Goal: Task Accomplishment & Management: Complete application form

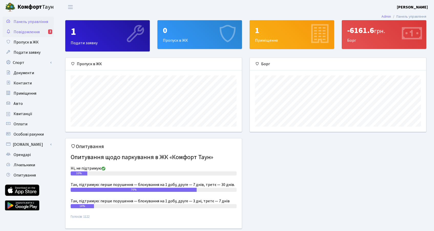
scroll to position [74, 176]
click at [26, 33] on span "Повідомлення" at bounding box center [27, 32] width 26 height 6
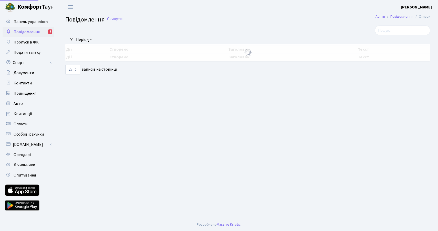
select select "25"
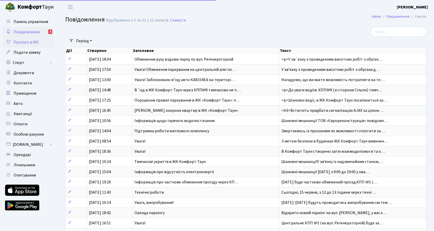
click at [26, 40] on span "Пропуск в ЖК" at bounding box center [26, 42] width 25 height 6
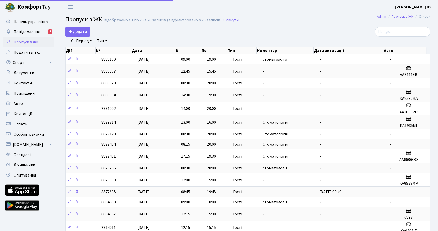
select select "25"
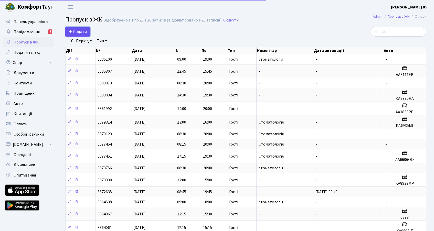
click at [86, 34] on span "Додати" at bounding box center [78, 32] width 18 height 6
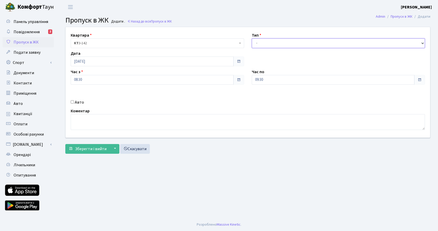
click at [275, 42] on select "- Доставка Таксі Гості Сервіс" at bounding box center [339, 43] width 174 height 10
select select "3"
click at [252, 38] on select "- Доставка Таксі Гості Сервіс" at bounding box center [339, 43] width 174 height 10
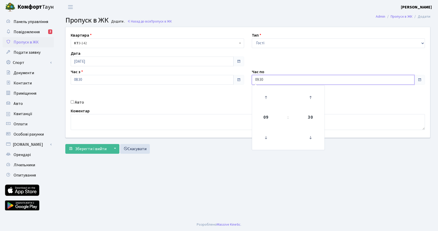
drag, startPoint x: 272, startPoint y: 82, endPoint x: 243, endPoint y: 83, distance: 28.8
click at [243, 83] on div "Квартира <b>КТ</b>&nbsp;&nbsp;&nbsp;&nbsp;3-142 КТ 3-142 Тип - Доставка Таксі Г…" at bounding box center [248, 82] width 372 height 111
type input "20:00"
click at [156, 122] on textarea at bounding box center [248, 122] width 354 height 16
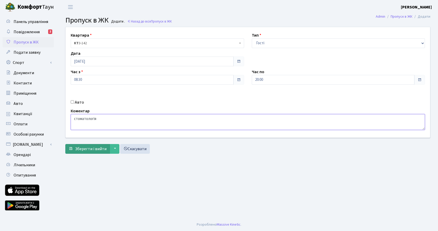
type textarea "стоматологія"
click at [95, 151] on span "Зберегти і вийти" at bounding box center [91, 149] width 32 height 6
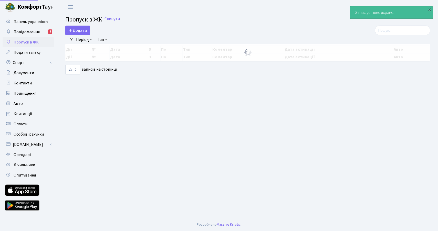
select select "25"
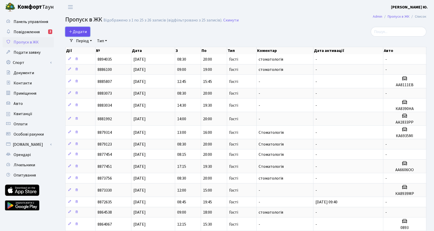
click at [85, 32] on span "Додати" at bounding box center [78, 32] width 18 height 6
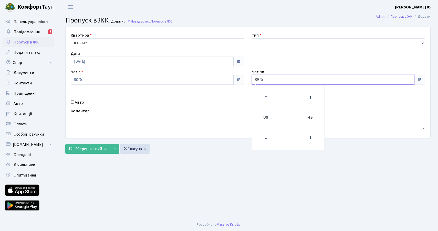
drag, startPoint x: 270, startPoint y: 81, endPoint x: 251, endPoint y: 81, distance: 18.5
click at [251, 81] on div "Час по 09:45 09 : 45 00 01 02 03 04 05 06 07 08 09 10 11 12 13 14 15 16 17 18 1…" at bounding box center [338, 77] width 181 height 16
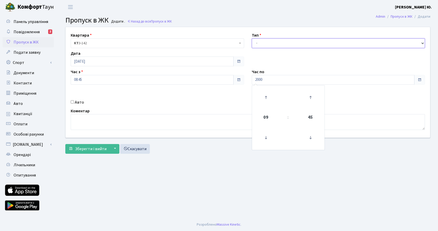
type input "20:00"
click at [284, 43] on select "- Доставка Таксі Гості Сервіс" at bounding box center [339, 43] width 174 height 10
select select "3"
click at [252, 38] on select "- Доставка Таксі Гості Сервіс" at bounding box center [339, 43] width 174 height 10
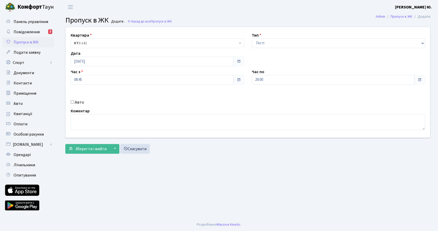
click at [77, 103] on label "Авто" at bounding box center [79, 102] width 9 height 6
click at [74, 103] on input "Авто" at bounding box center [72, 101] width 3 height 3
checkbox input "true"
click at [280, 100] on input "text" at bounding box center [339, 98] width 174 height 10
paste input "(АА8111Е"
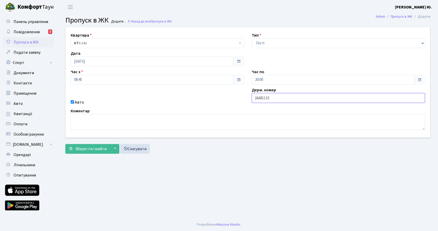
click at [257, 98] on input "(АА8111Е" at bounding box center [339, 98] width 174 height 10
click at [270, 98] on input "АА8111Е" at bounding box center [339, 98] width 174 height 10
type input "АА8111ЕВ"
click at [92, 149] on span "Зберегти і вийти" at bounding box center [91, 149] width 32 height 6
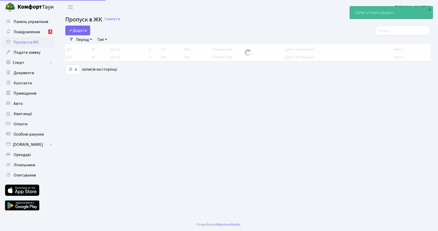
select select "25"
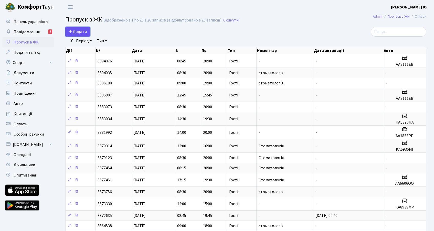
click at [80, 33] on span "Додати" at bounding box center [78, 32] width 18 height 6
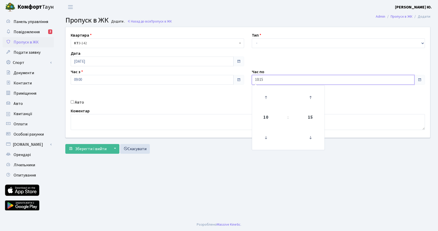
drag, startPoint x: 272, startPoint y: 78, endPoint x: 255, endPoint y: 81, distance: 17.1
click at [255, 81] on input "10:15" at bounding box center [333, 80] width 163 height 10
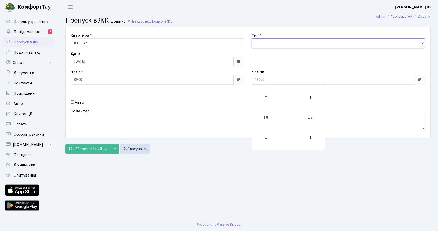
type input "13:00"
click at [262, 44] on select "- Доставка Таксі Гості Сервіс" at bounding box center [339, 43] width 174 height 10
select select "3"
click at [252, 38] on select "- Доставка Таксі Гості Сервіс" at bounding box center [339, 43] width 174 height 10
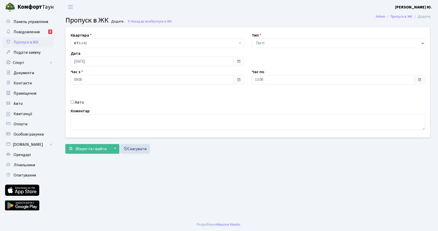
click at [81, 100] on label "Авто" at bounding box center [79, 102] width 9 height 6
click at [74, 100] on input "Авто" at bounding box center [72, 101] width 3 height 3
checkbox input "true"
click at [281, 98] on input "text" at bounding box center [339, 98] width 174 height 10
paste input "АА2118ЕК"
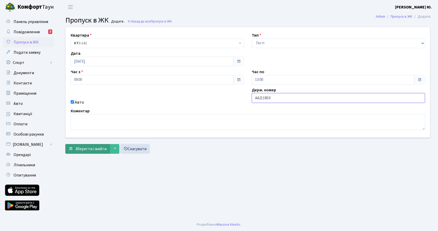
type input "АА2118ЕК"
click at [97, 150] on span "Зберегти і вийти" at bounding box center [91, 149] width 32 height 6
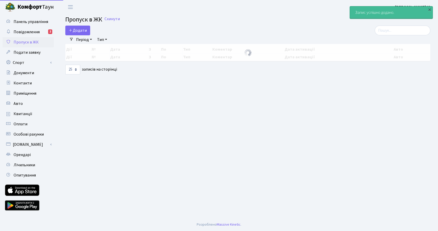
select select "25"
